Goal: Check status: Check status

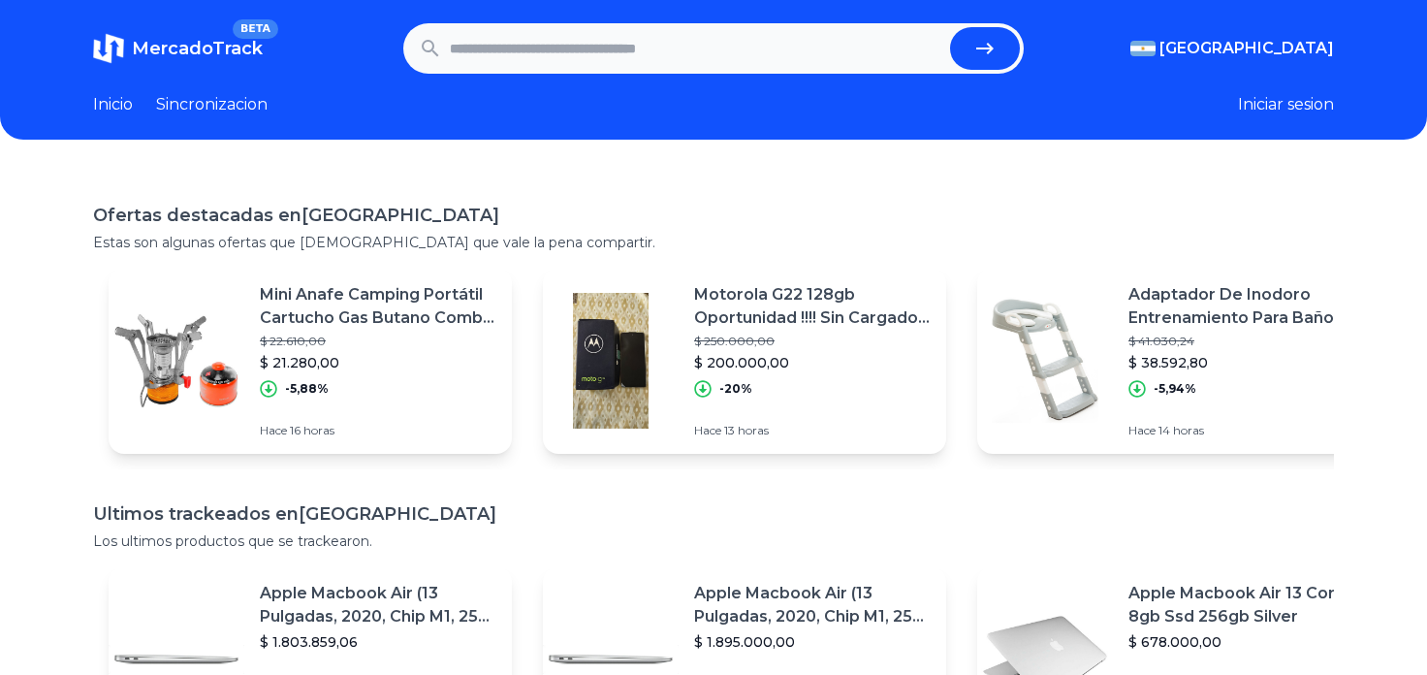
click at [488, 38] on input "text" at bounding box center [696, 48] width 493 height 43
click at [522, 48] on input "text" at bounding box center [696, 48] width 493 height 43
paste input "**********"
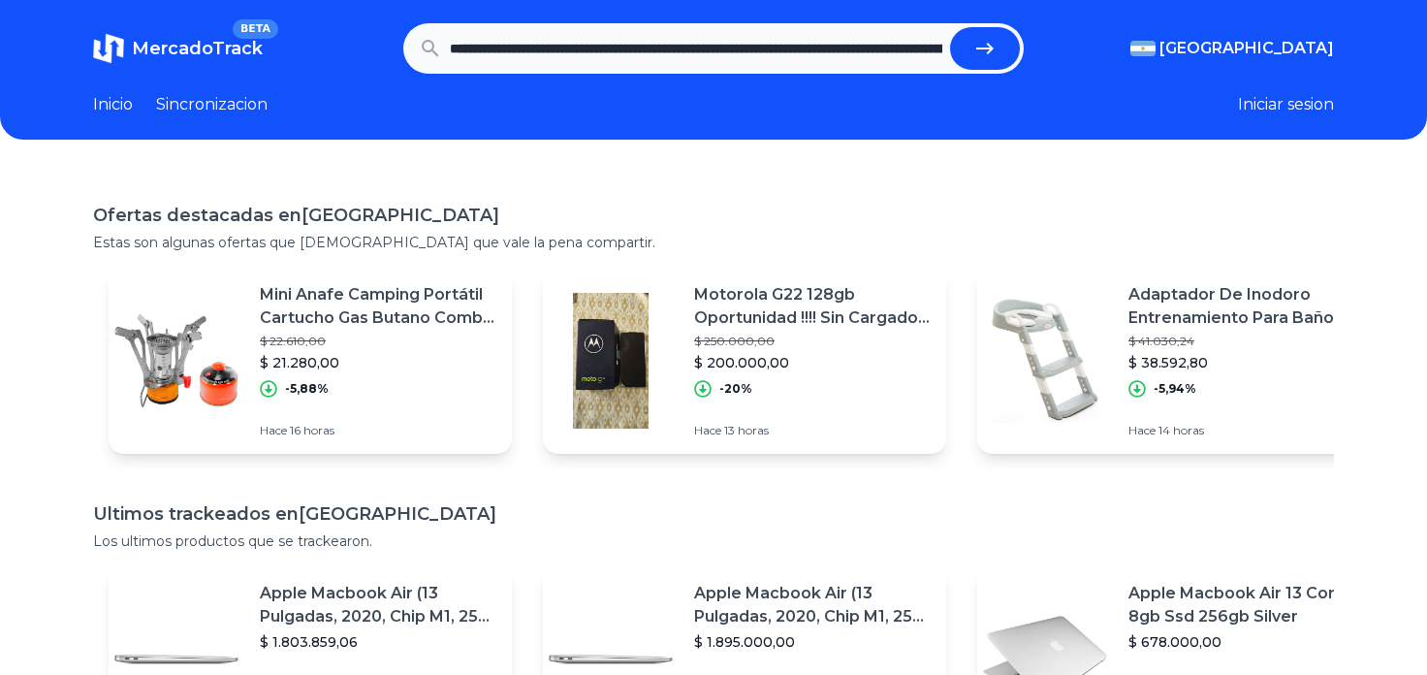
scroll to position [0, 2173]
click at [964, 50] on button "submit" at bounding box center [985, 48] width 70 height 43
type input "**********"
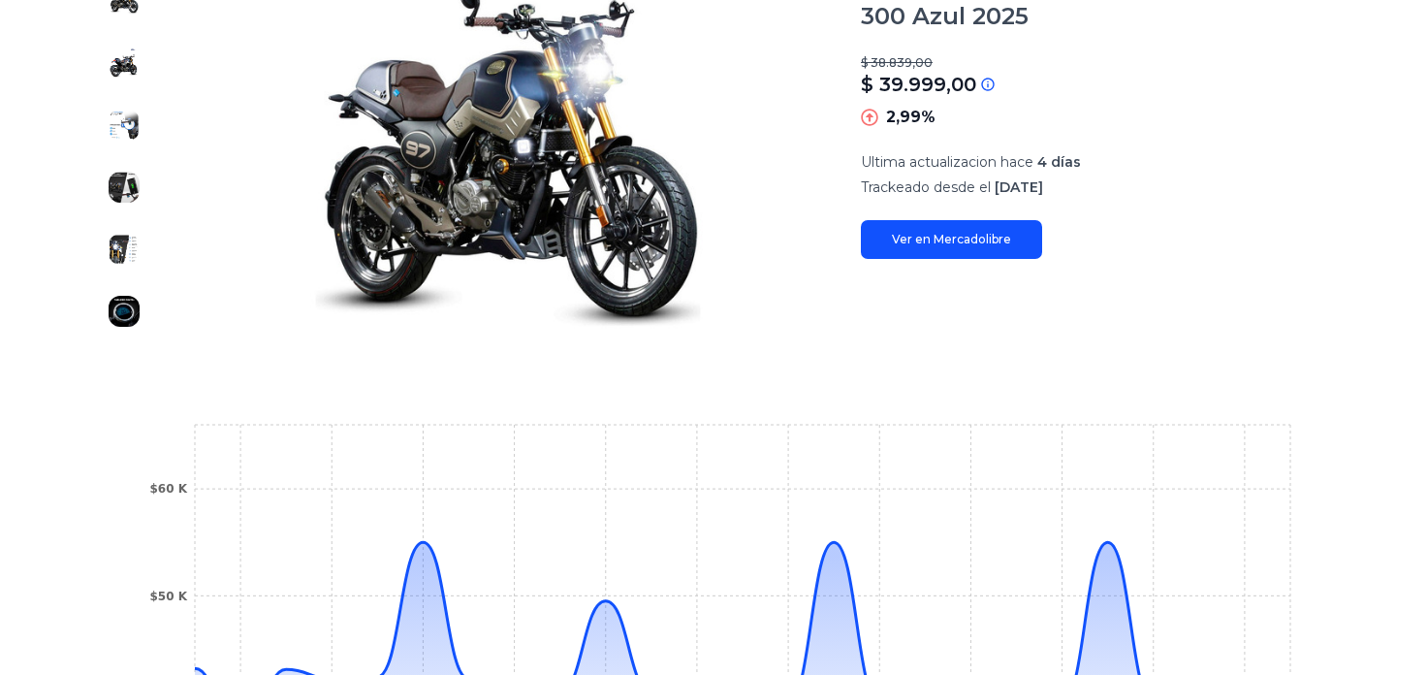
scroll to position [214, 0]
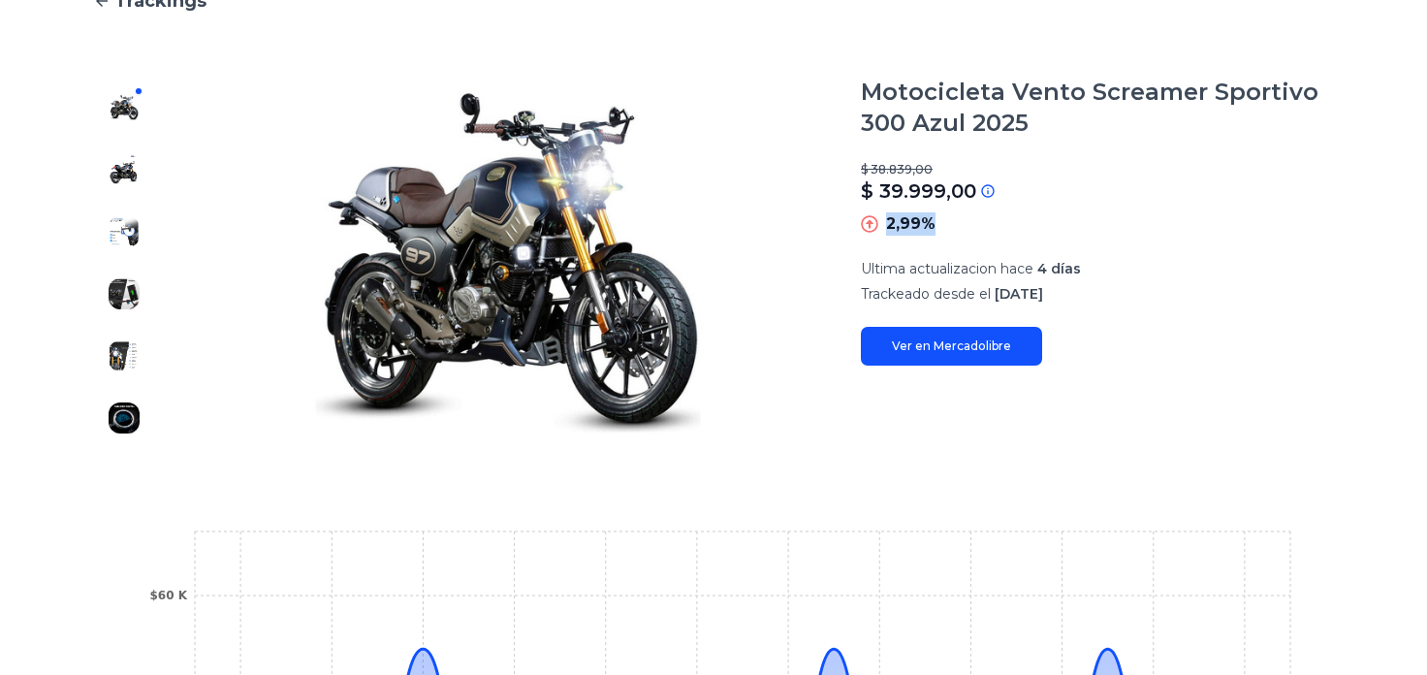
drag, startPoint x: 886, startPoint y: 221, endPoint x: 964, endPoint y: 222, distance: 77.6
click at [964, 222] on div "2,99%" at bounding box center [1097, 223] width 473 height 23
click at [1143, 460] on main "Trackings Motocicleta Vento Screamer Sportivo 300 Azul 2025 $ 38.839,00 $ 39.99…" at bounding box center [713, 494] width 1241 height 1014
drag, startPoint x: 1036, startPoint y: 263, endPoint x: 1083, endPoint y: 266, distance: 47.6
click at [1083, 266] on p "Ultima actualizacion hace 4 días" at bounding box center [1097, 268] width 473 height 19
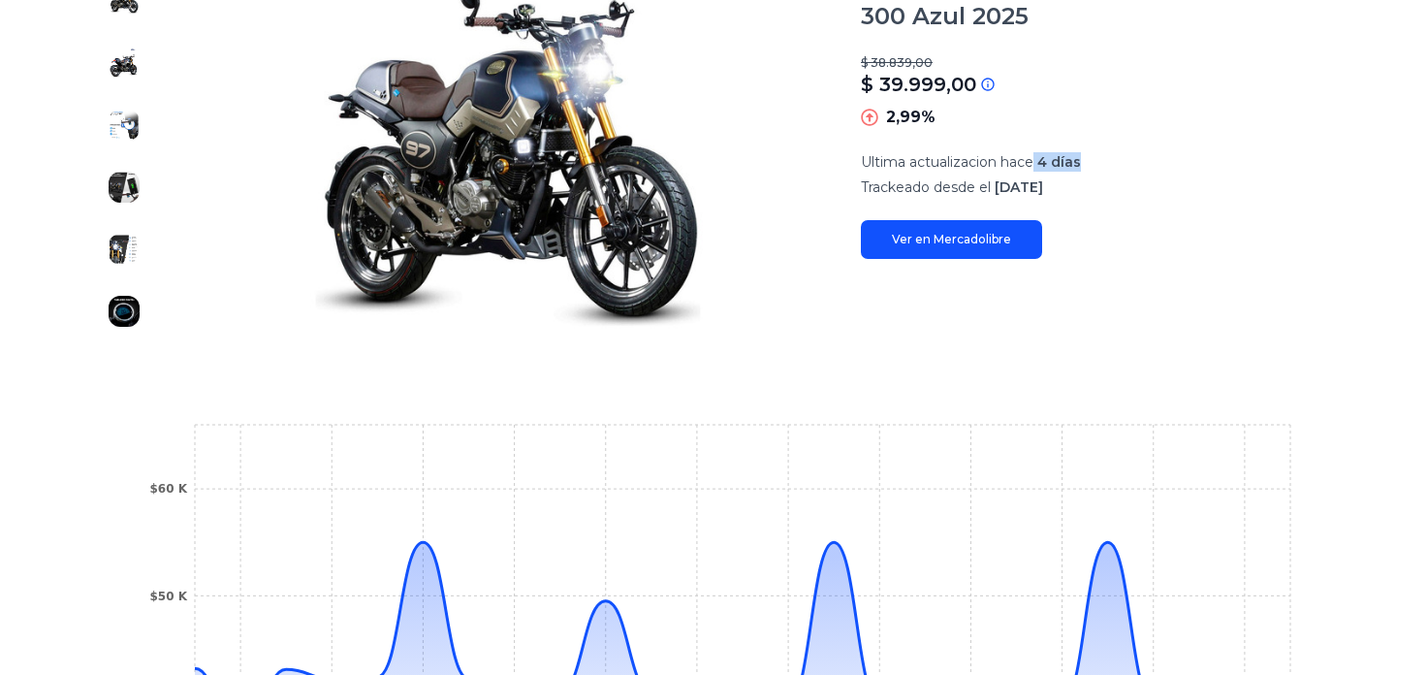
scroll to position [749, 0]
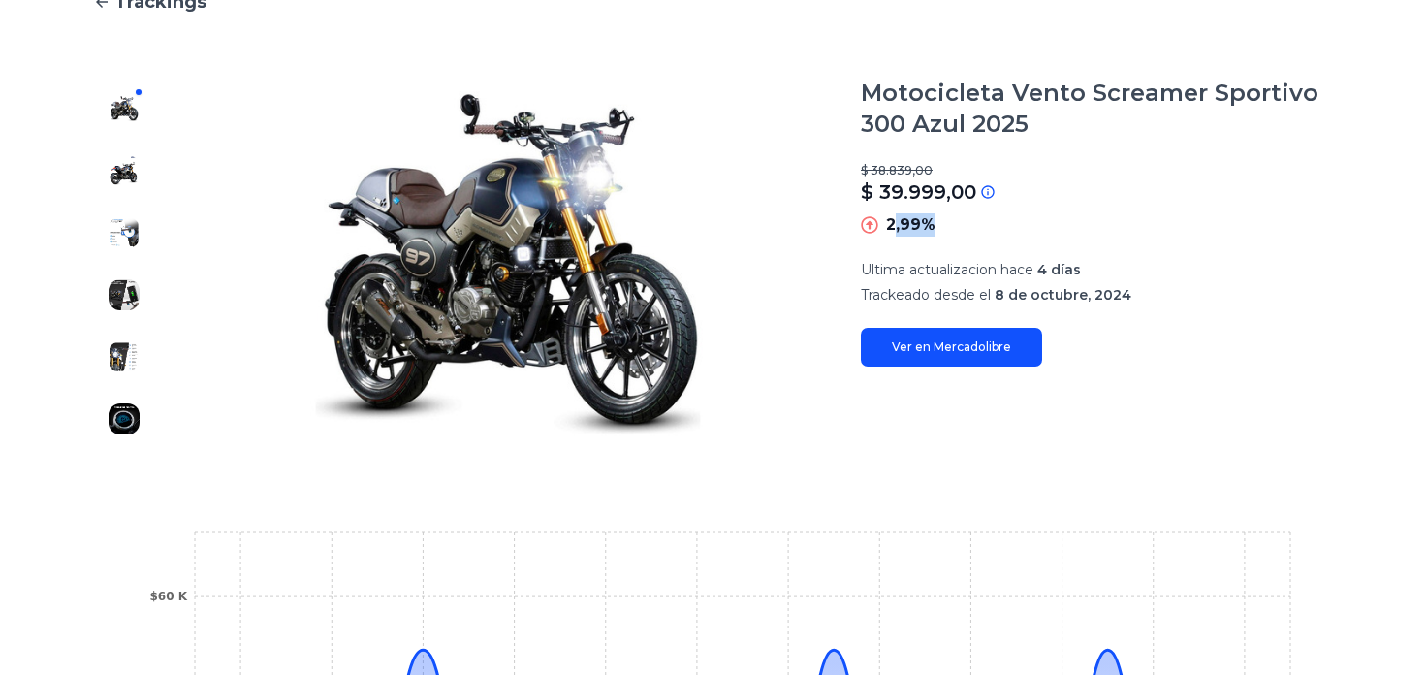
drag, startPoint x: 896, startPoint y: 227, endPoint x: 940, endPoint y: 231, distance: 43.8
click at [940, 231] on div "2,99%" at bounding box center [1097, 224] width 473 height 23
